Goal: Task Accomplishment & Management: Manage account settings

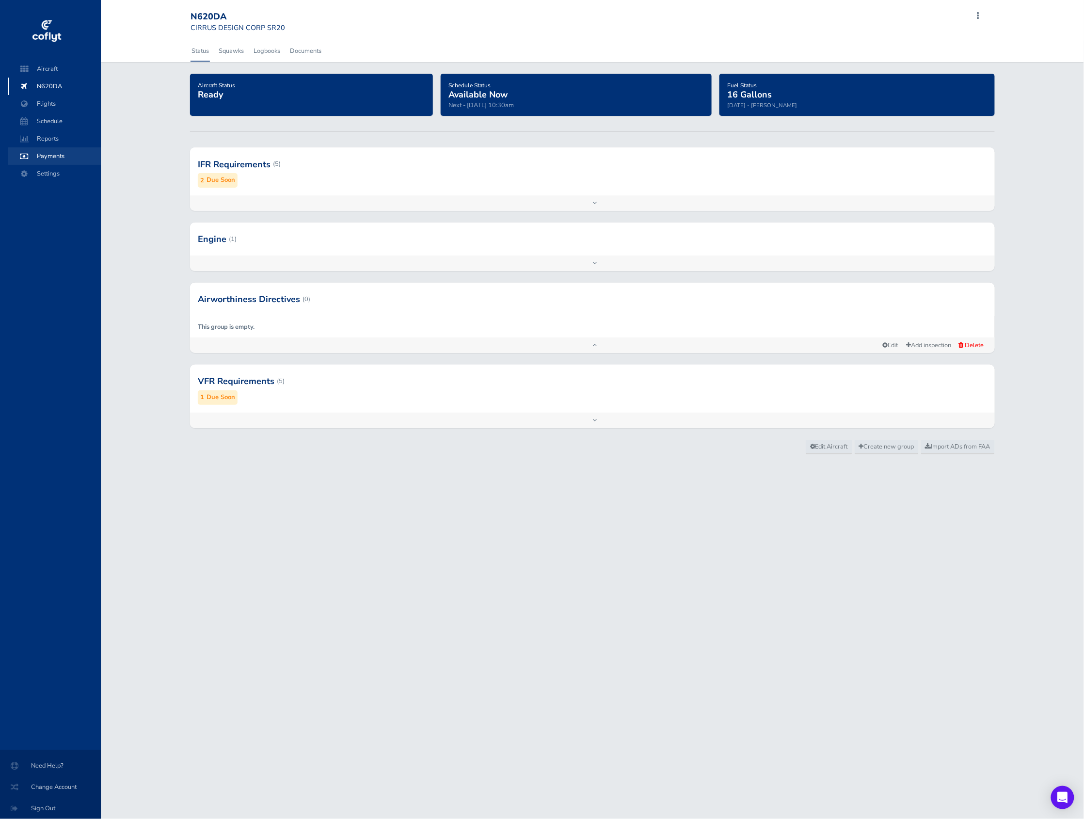
click at [55, 153] on span "Payments" at bounding box center [54, 155] width 74 height 17
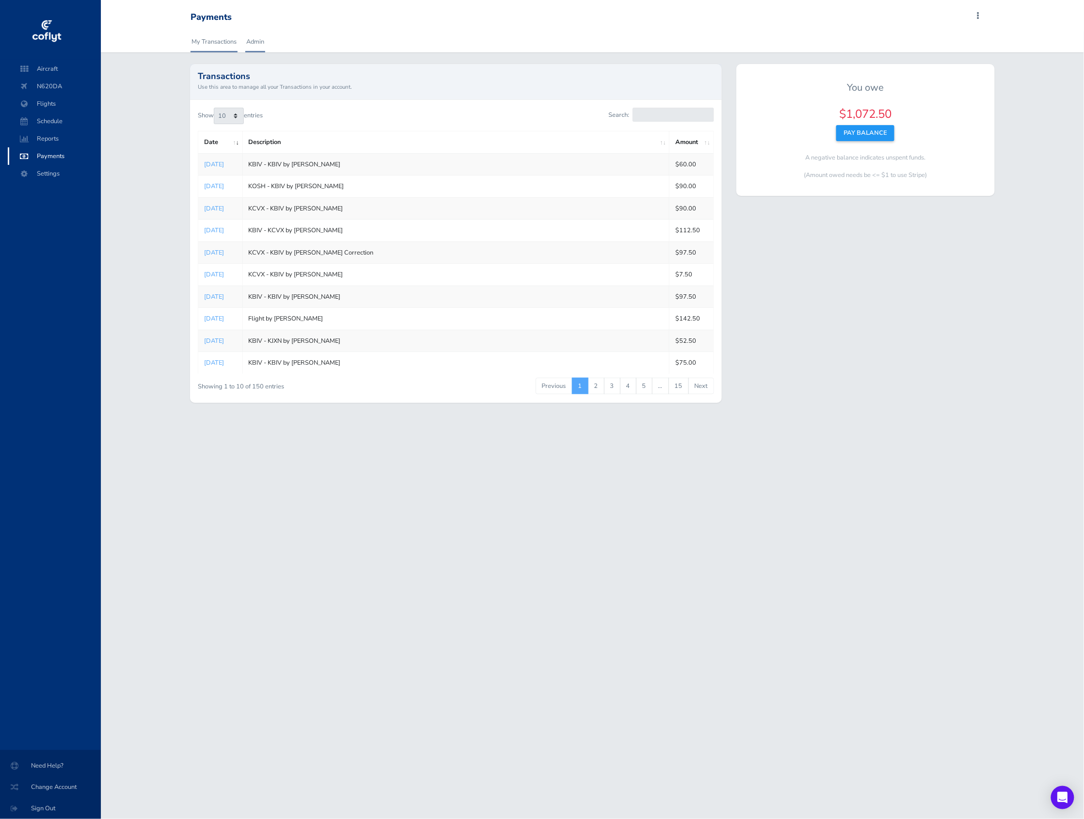
click at [255, 46] on link "Admin" at bounding box center [255, 41] width 20 height 21
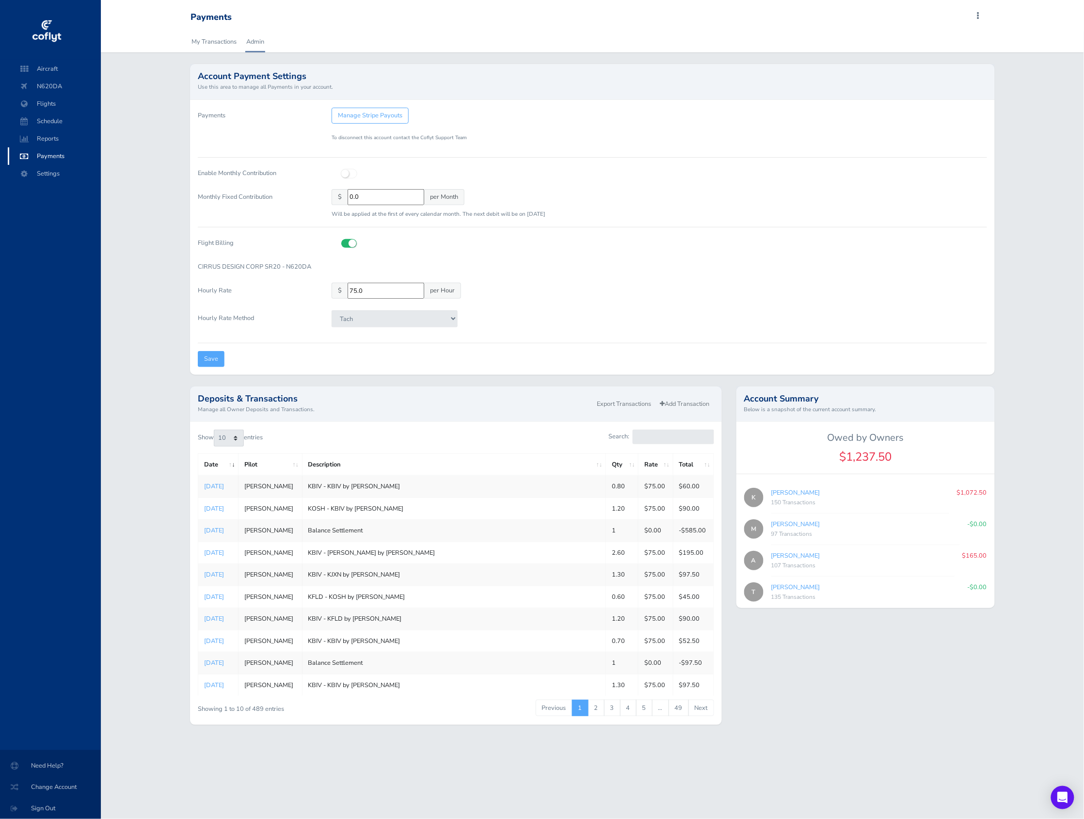
click at [832, 117] on div "Manage Stripe Payouts To disconnect this account contact the Coflyt Support Team" at bounding box center [659, 129] width 670 height 42
click at [475, 135] on p "To disconnect this account contact the Coflyt Support Team" at bounding box center [659, 138] width 655 height 8
